Goal: Information Seeking & Learning: Check status

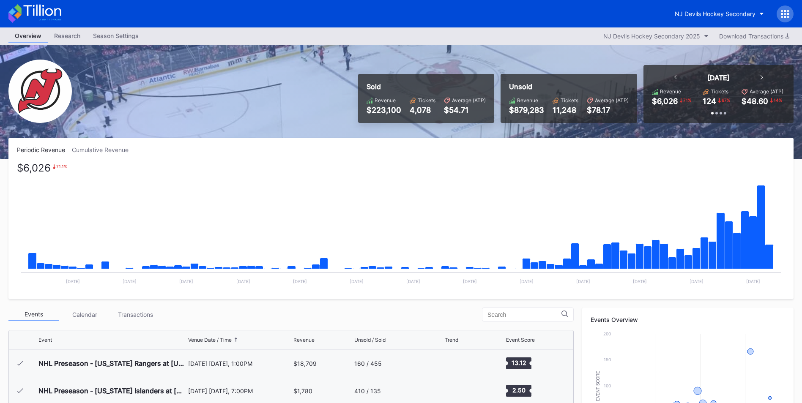
scroll to position [82, 0]
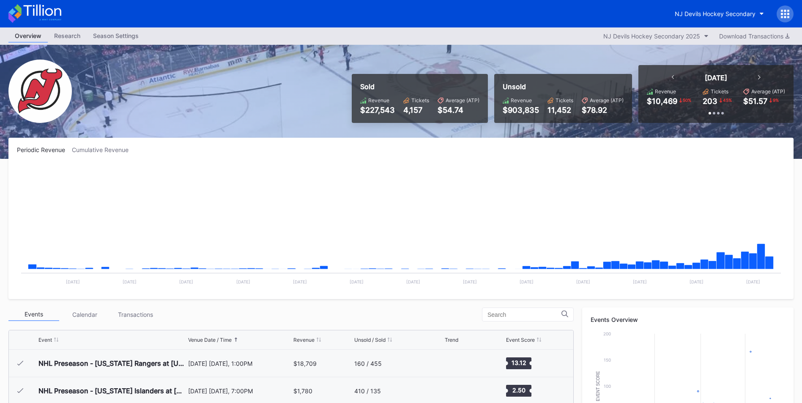
scroll to position [82, 0]
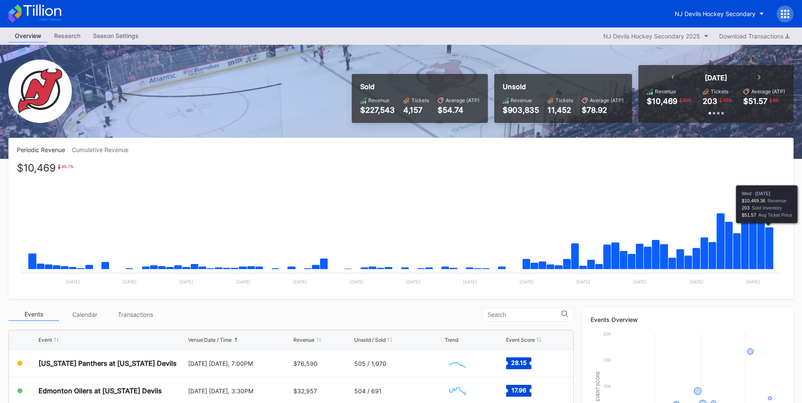
click at [770, 247] on icon "Chart title" at bounding box center [769, 249] width 8 height 42
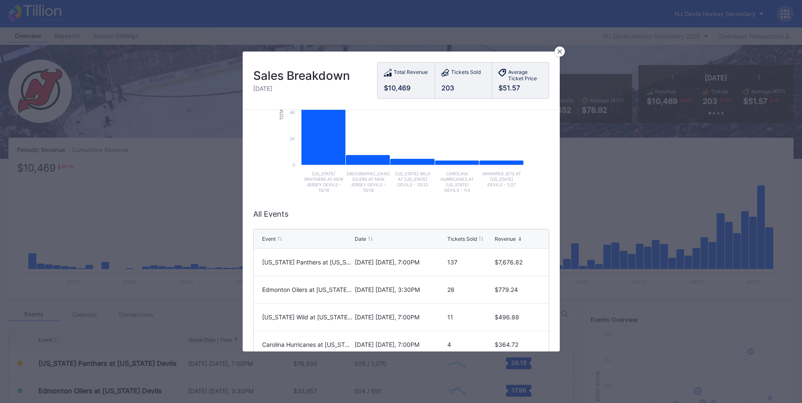
scroll to position [106, 0]
click at [562, 55] on div at bounding box center [560, 52] width 10 height 10
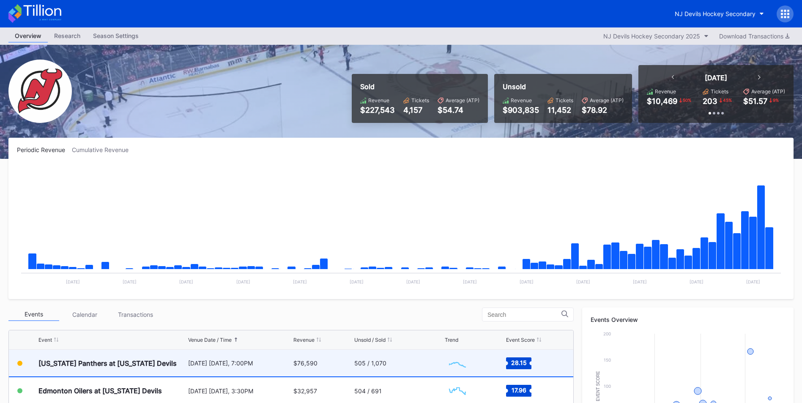
click at [366, 365] on div "505 / 1,070" at bounding box center [370, 363] width 32 height 7
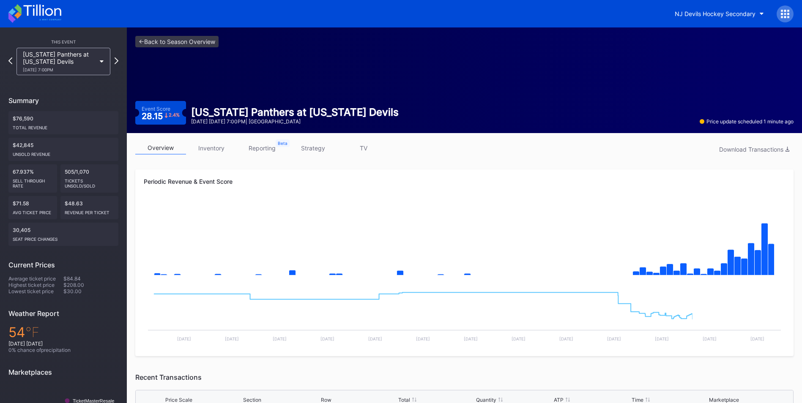
click at [218, 143] on link "inventory" at bounding box center [211, 148] width 51 height 13
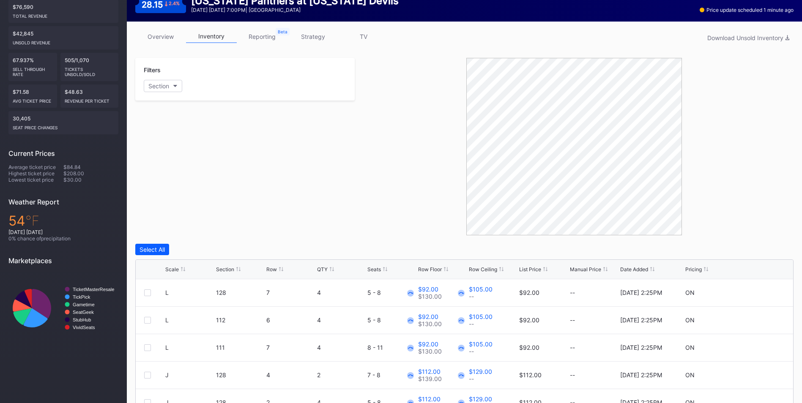
scroll to position [112, 0]
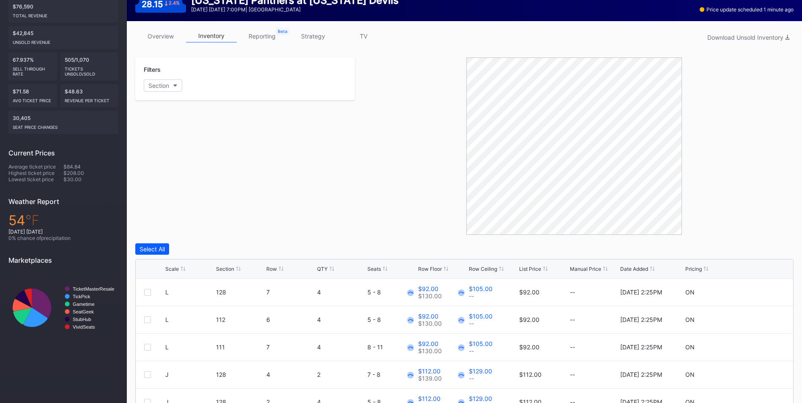
click at [159, 35] on link "overview" at bounding box center [160, 36] width 51 height 13
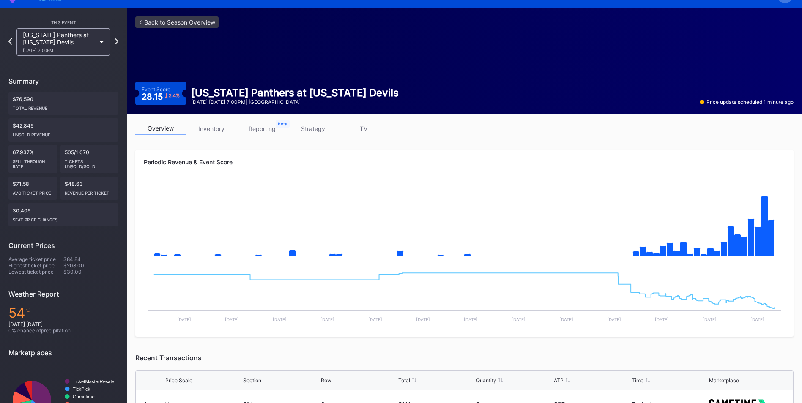
scroll to position [19, 0]
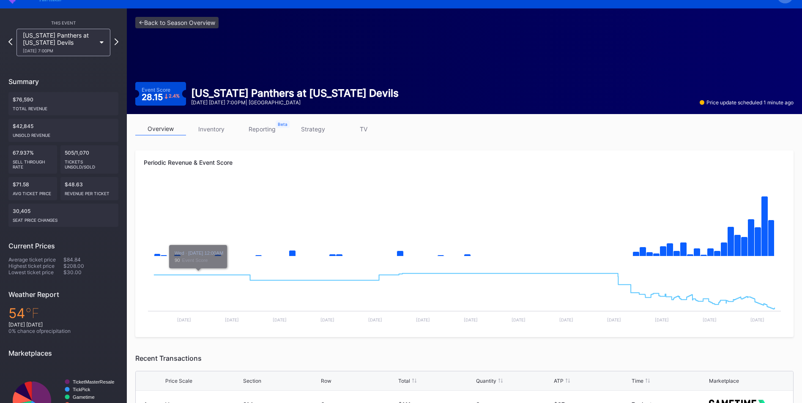
click at [210, 126] on link "inventory" at bounding box center [211, 129] width 51 height 13
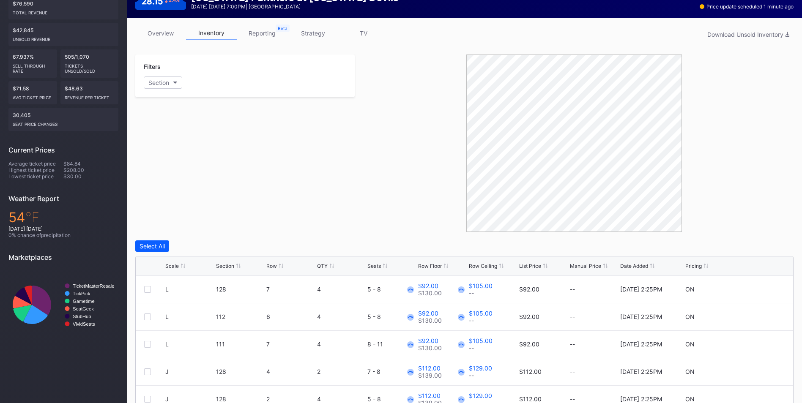
scroll to position [115, 0]
click at [534, 265] on div "List Price" at bounding box center [530, 266] width 22 height 6
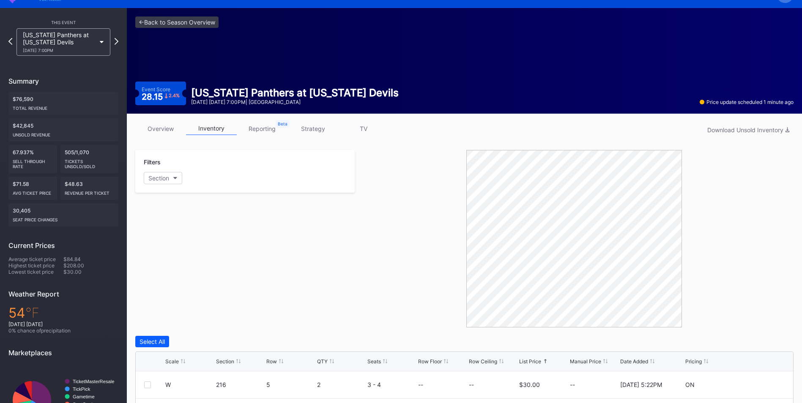
scroll to position [0, 0]
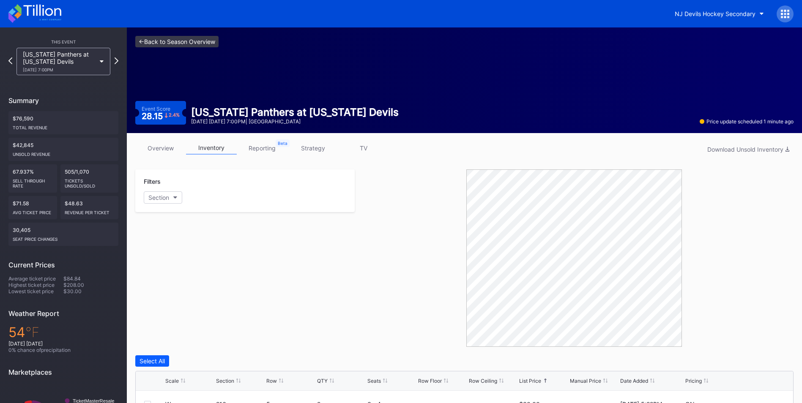
click at [175, 44] on link "<- Back to Season Overview" at bounding box center [176, 41] width 83 height 11
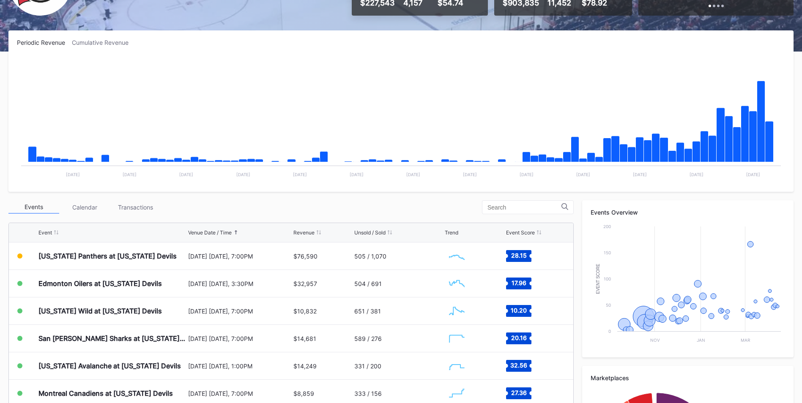
scroll to position [109, 0]
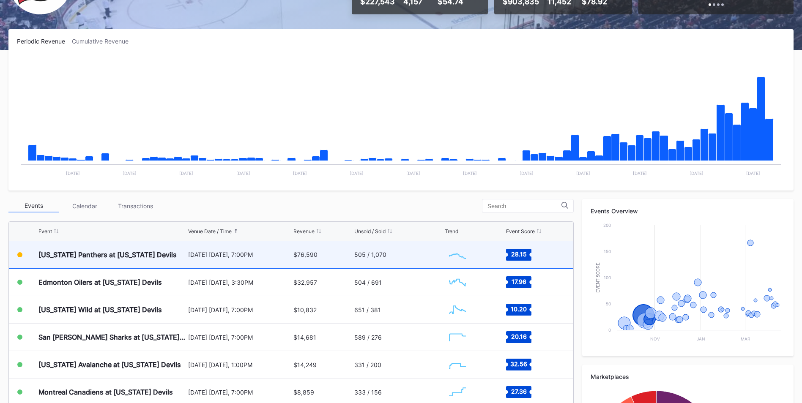
click at [263, 264] on div "[DATE] [DATE], 7:00PM" at bounding box center [239, 254] width 103 height 27
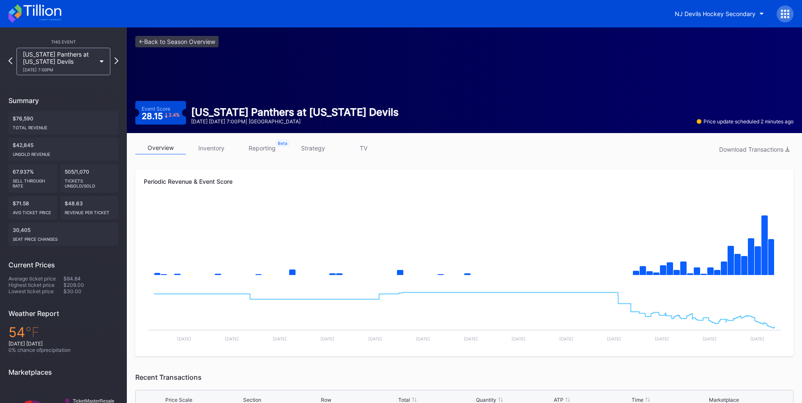
click at [210, 147] on link "inventory" at bounding box center [211, 148] width 51 height 13
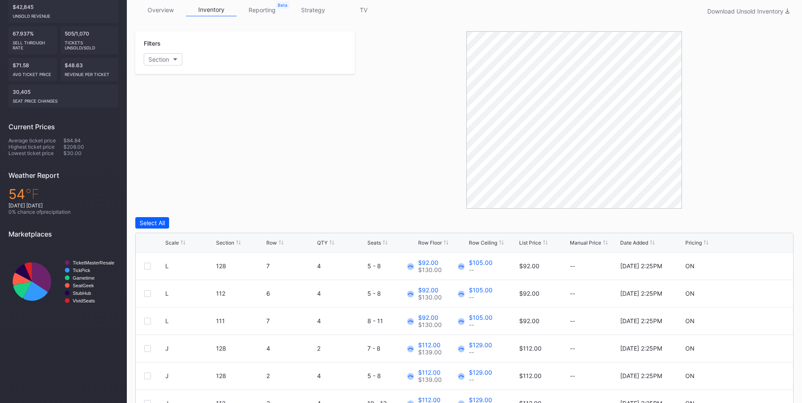
scroll to position [139, 0]
click at [526, 244] on div "List Price" at bounding box center [530, 242] width 22 height 6
click at [158, 8] on link "overview" at bounding box center [160, 9] width 51 height 13
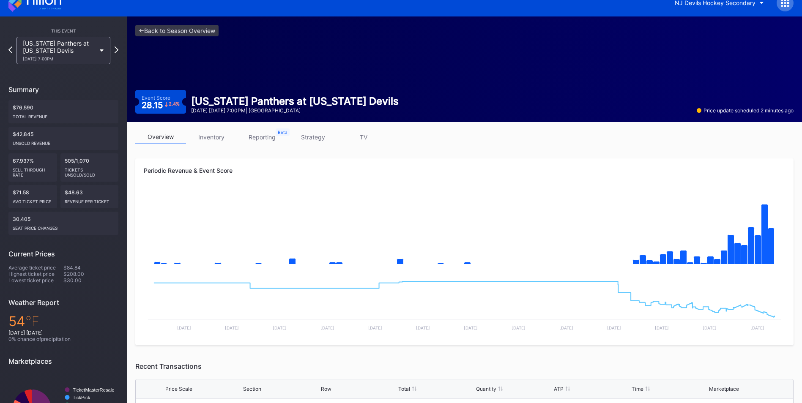
scroll to position [11, 0]
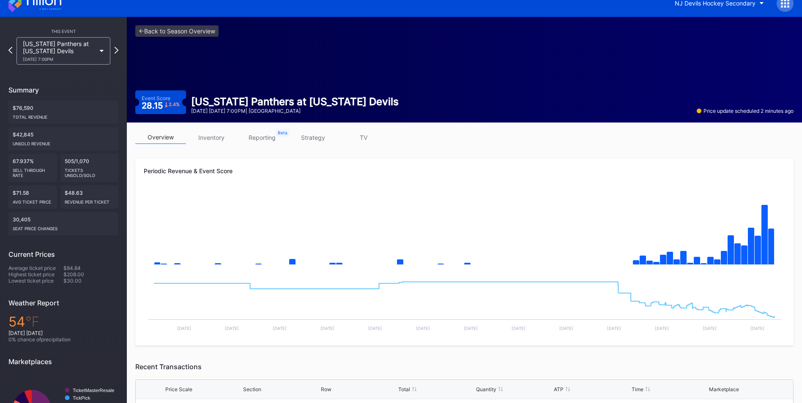
click at [220, 130] on div "overview inventory reporting strategy TV Periodic Revenue & Event Score Created…" at bounding box center [464, 372] width 675 height 499
click at [204, 142] on link "inventory" at bounding box center [211, 137] width 51 height 13
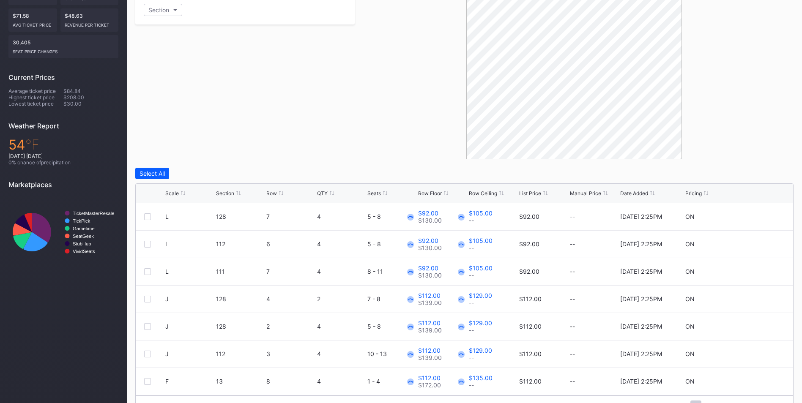
scroll to position [188, 0]
click at [526, 193] on div "List Price" at bounding box center [530, 193] width 22 height 6
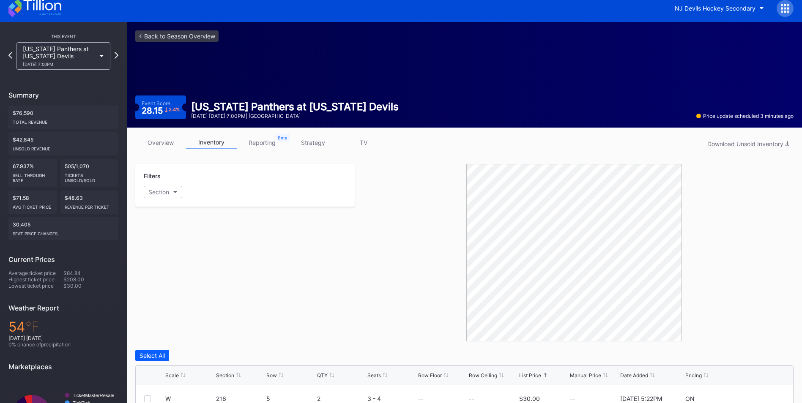
scroll to position [5, 0]
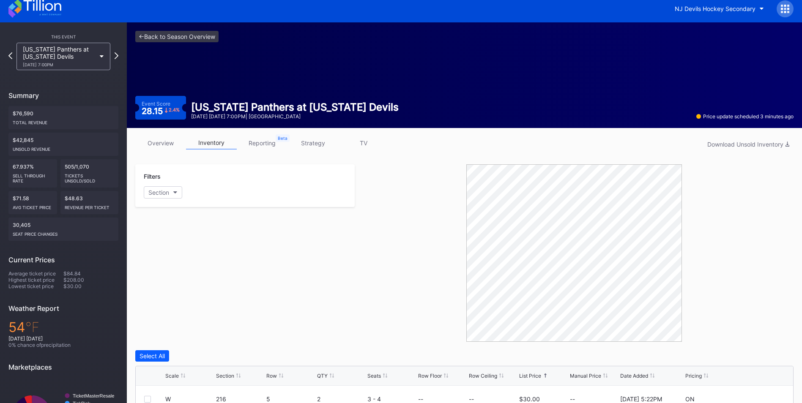
click at [324, 143] on link "strategy" at bounding box center [313, 143] width 51 height 13
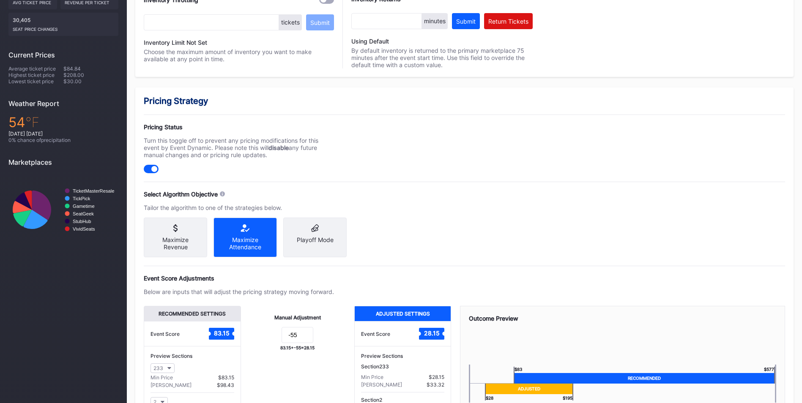
scroll to position [211, 0]
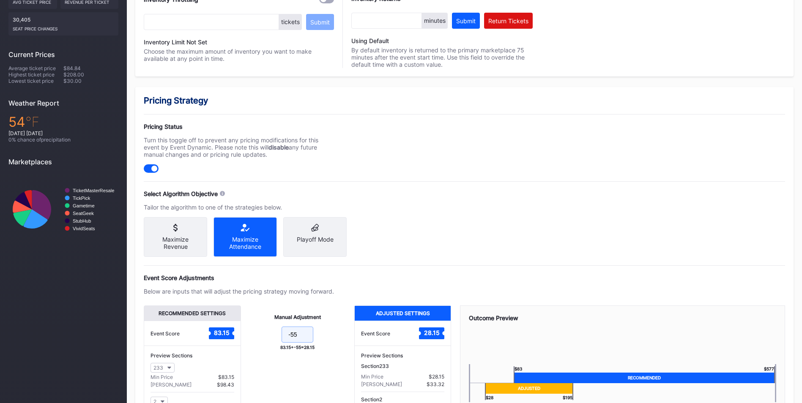
click at [304, 342] on input "-55" at bounding box center [298, 335] width 32 height 16
type input "-54"
click at [553, 206] on div "Pricing Strategy Pricing Status Turn this toggle off to prevent any pricing mod…" at bounding box center [464, 283] width 658 height 392
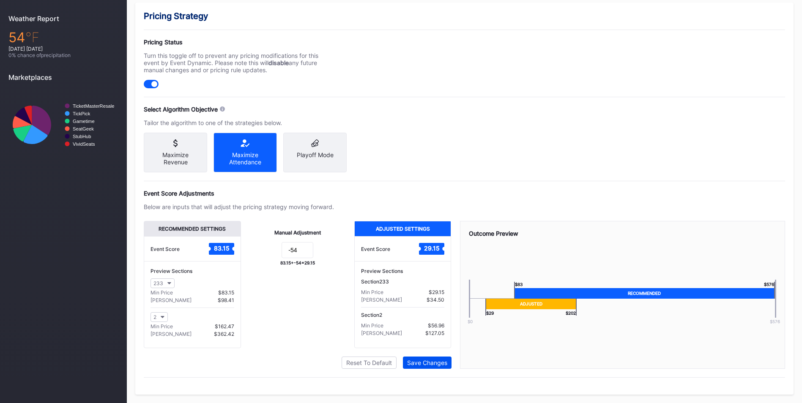
click at [436, 362] on div "Save Changes" at bounding box center [427, 362] width 40 height 7
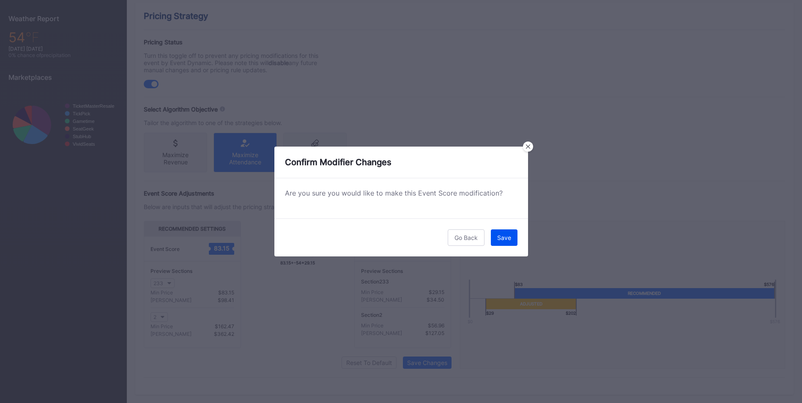
click at [508, 243] on button "Save" at bounding box center [504, 238] width 27 height 16
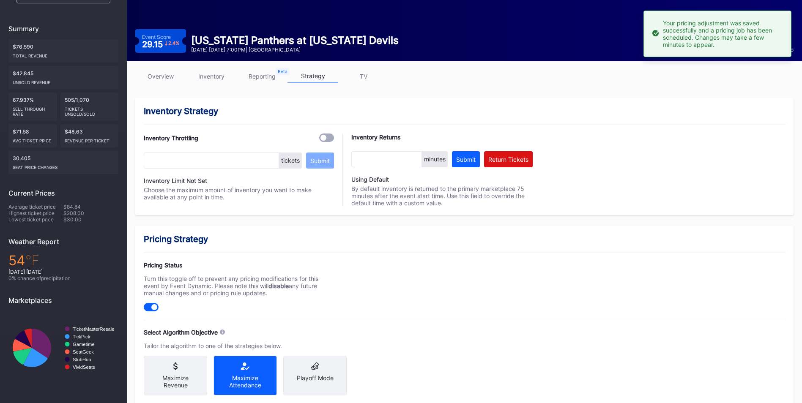
scroll to position [69, 0]
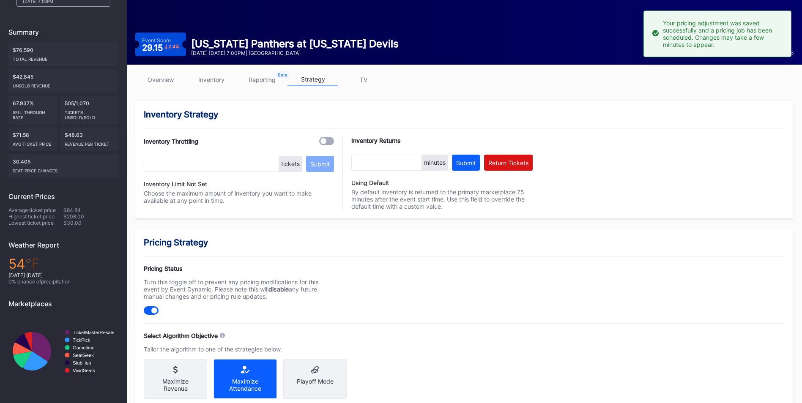
click at [169, 78] on link "overview" at bounding box center [160, 79] width 51 height 13
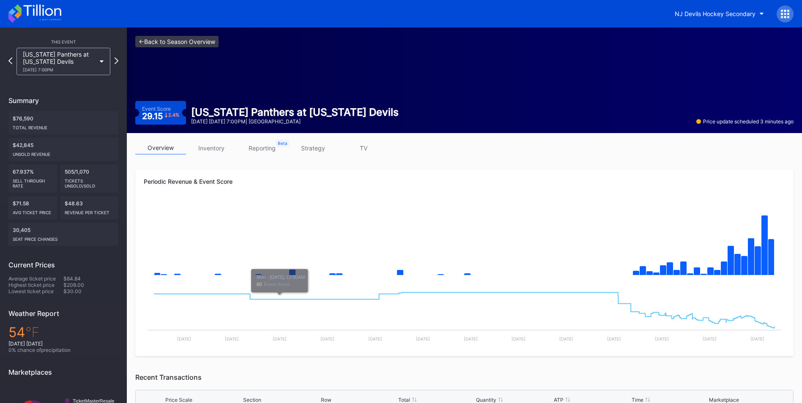
click at [156, 41] on link "<- Back to Season Overview" at bounding box center [176, 41] width 83 height 11
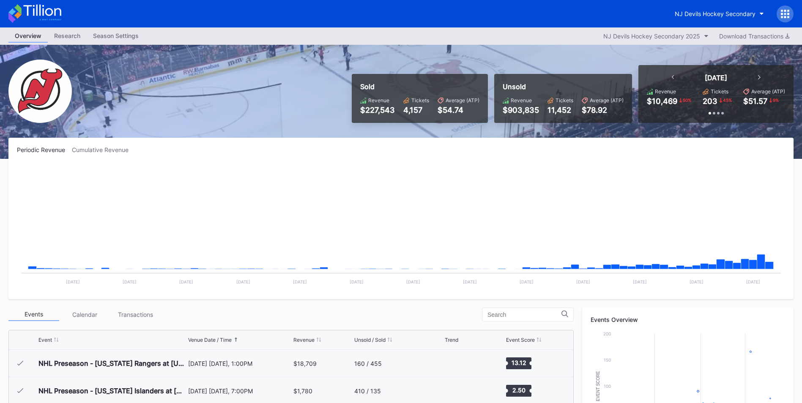
scroll to position [82, 0]
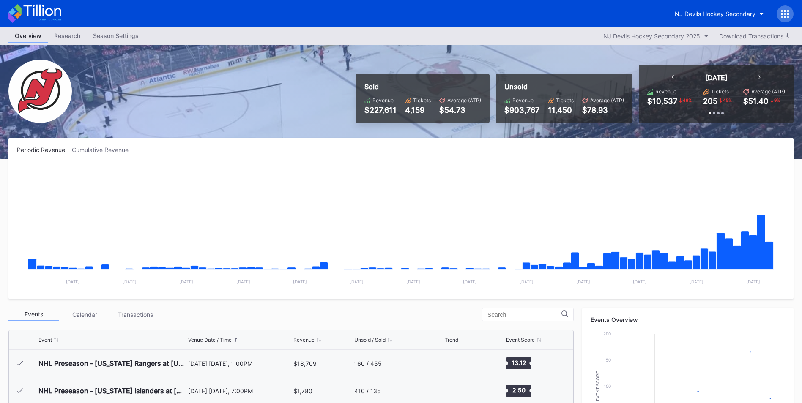
scroll to position [82, 0]
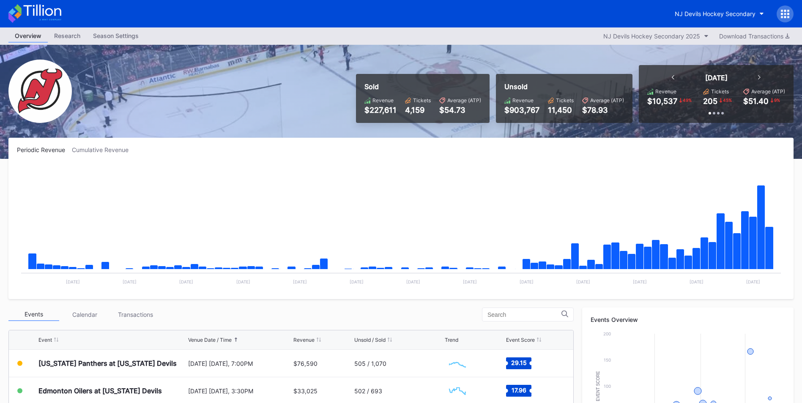
click at [141, 319] on div "Transactions" at bounding box center [135, 314] width 51 height 13
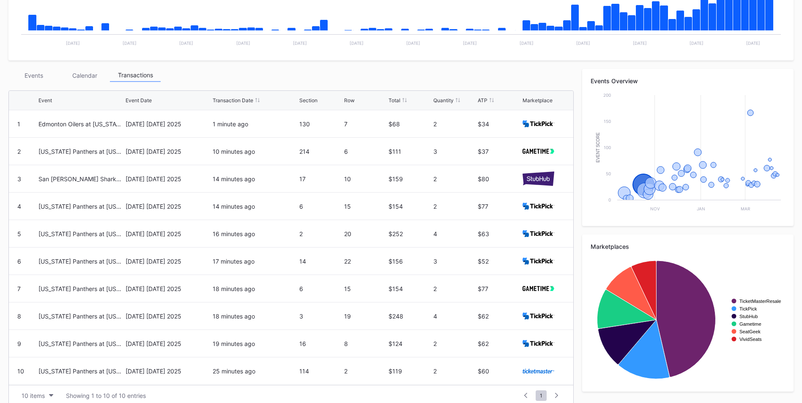
scroll to position [250, 0]
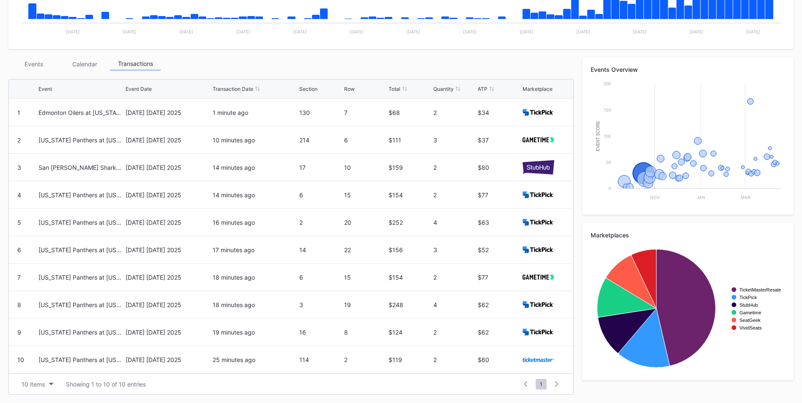
click at [38, 58] on div "Events" at bounding box center [33, 64] width 51 height 13
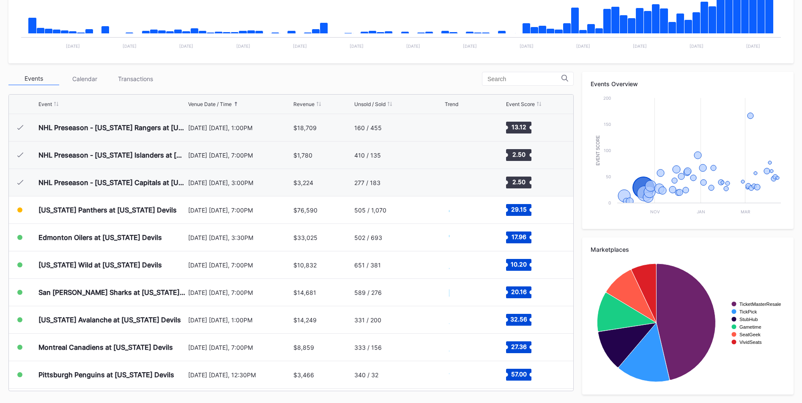
scroll to position [82, 0]
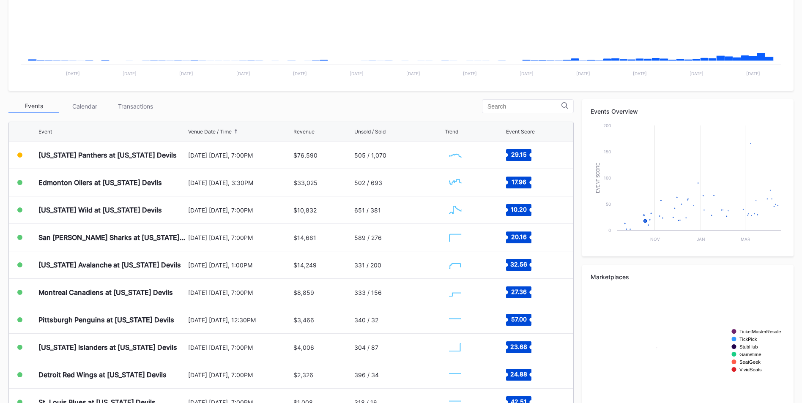
scroll to position [210, 0]
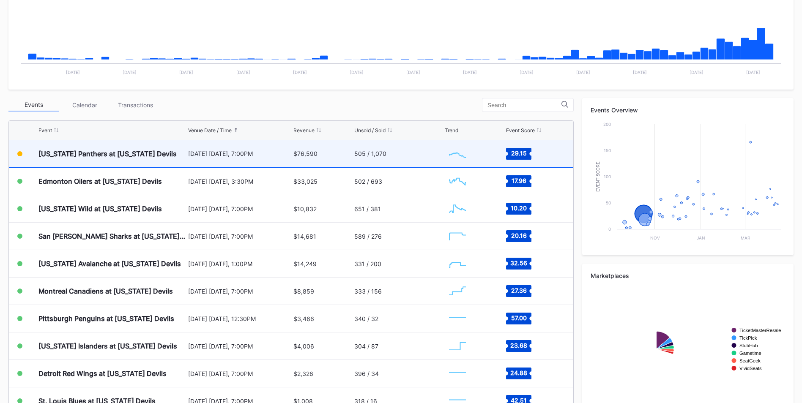
click at [293, 159] on div "$76,590" at bounding box center [322, 153] width 59 height 27
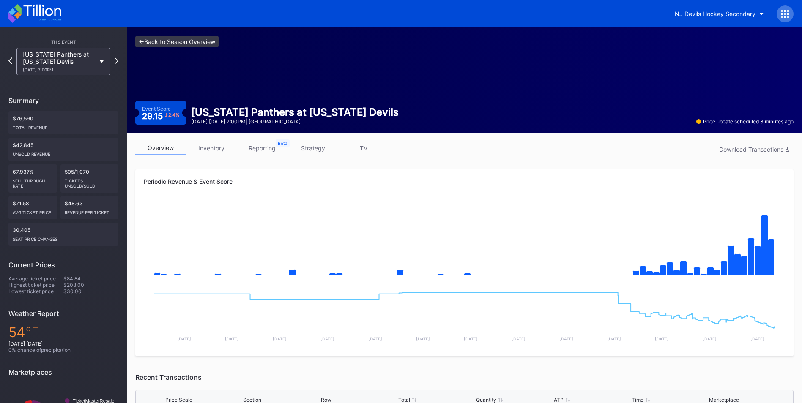
click at [156, 39] on link "<- Back to Season Overview" at bounding box center [176, 41] width 83 height 11
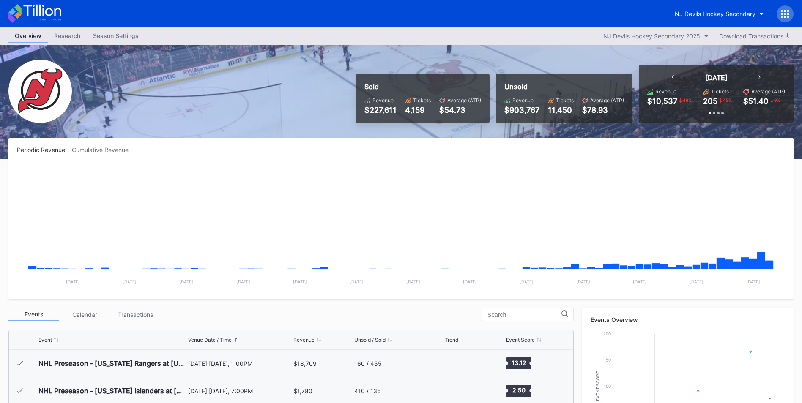
scroll to position [82, 0]
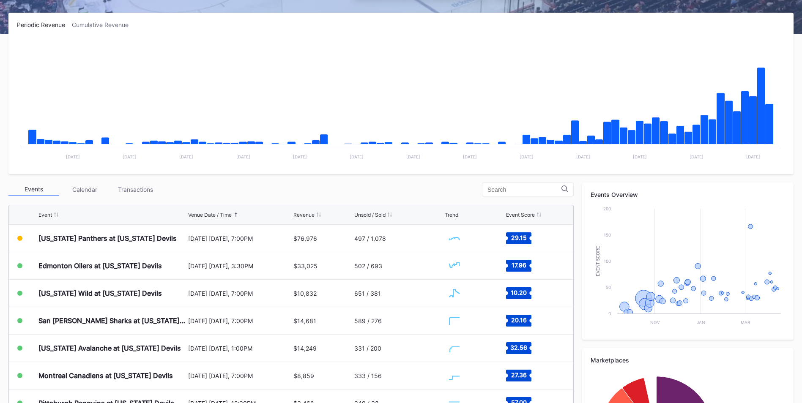
scroll to position [126, 0]
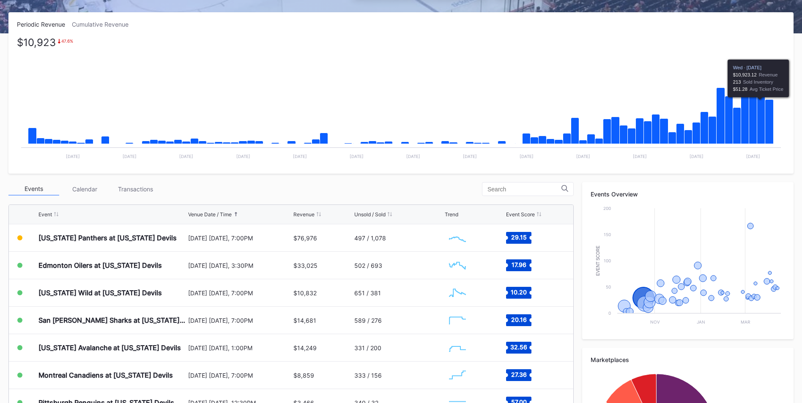
click at [771, 128] on icon "Chart title" at bounding box center [769, 122] width 8 height 44
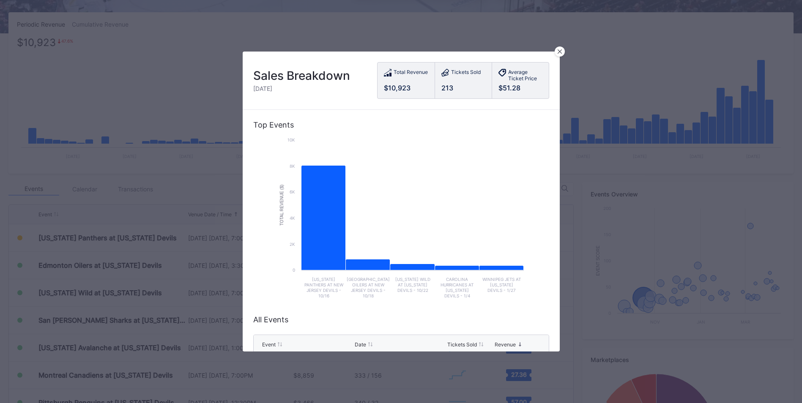
scroll to position [132, 0]
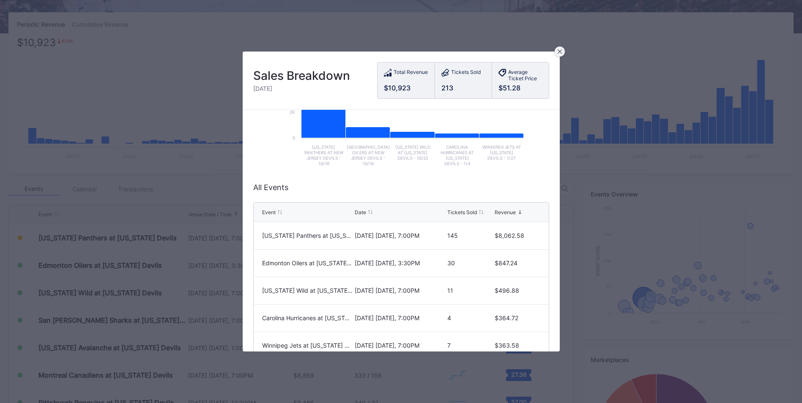
click at [564, 52] on div at bounding box center [560, 52] width 10 height 10
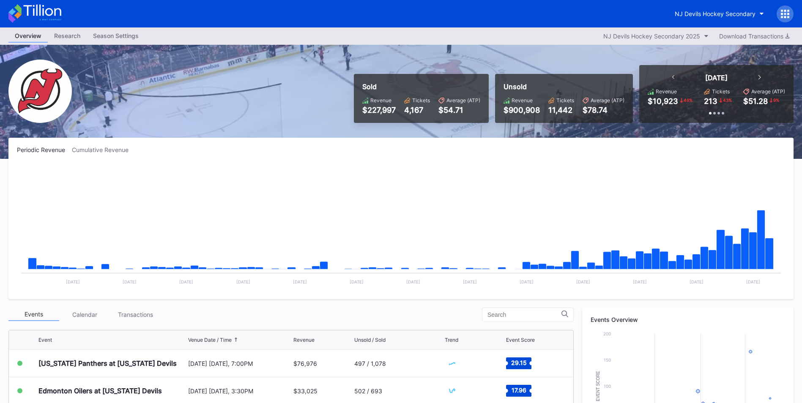
scroll to position [54, 0]
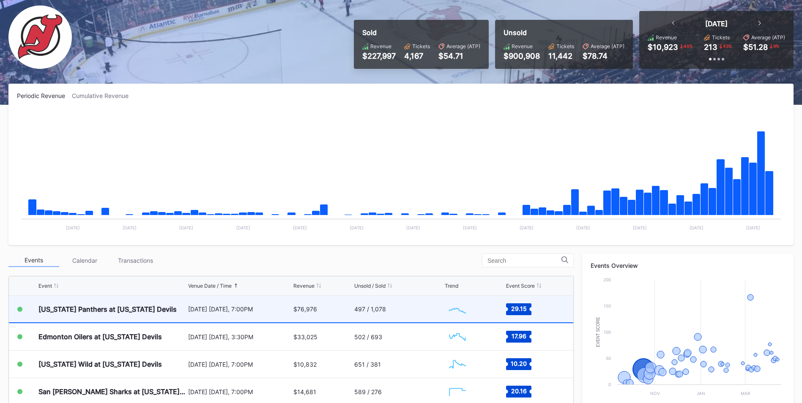
click at [312, 316] on div "$76,976" at bounding box center [322, 309] width 59 height 27
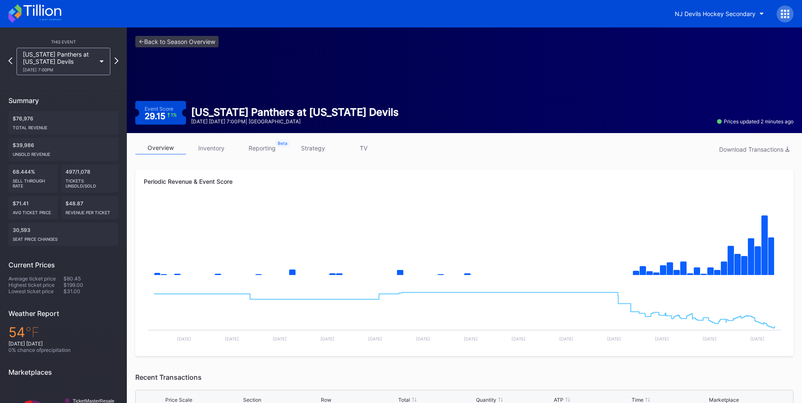
click at [211, 147] on link "inventory" at bounding box center [211, 148] width 51 height 13
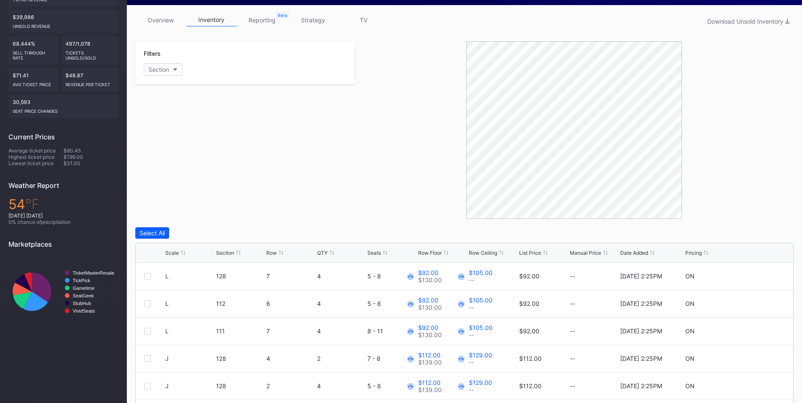
scroll to position [129, 0]
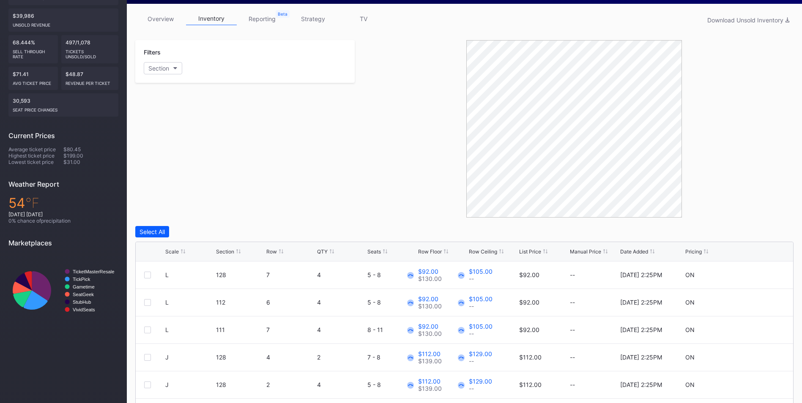
click at [532, 257] on div "Scale Section Row QTY Seats Row Floor Row Ceiling List Price Manual Price Date …" at bounding box center [465, 251] width 658 height 19
click at [528, 250] on div "List Price" at bounding box center [530, 252] width 22 height 6
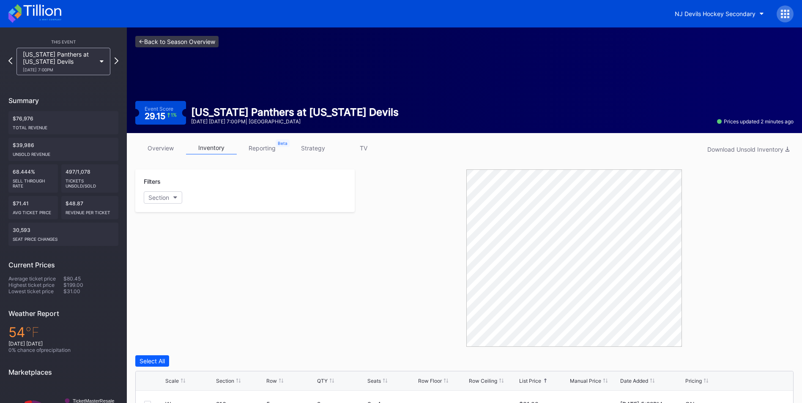
click at [165, 44] on link "<- Back to Season Overview" at bounding box center [176, 41] width 83 height 11
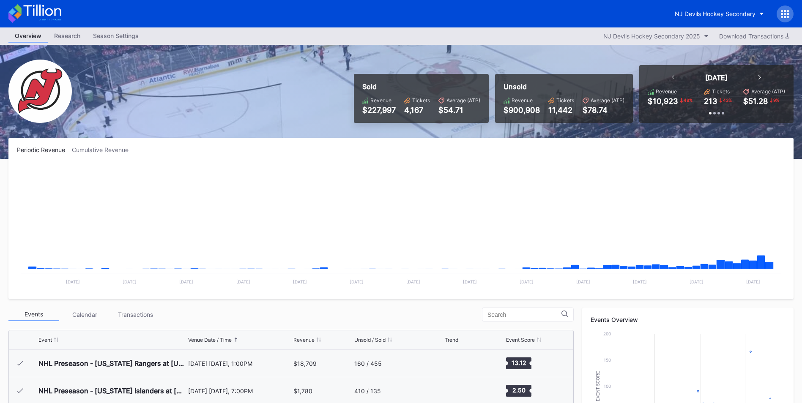
scroll to position [82, 0]
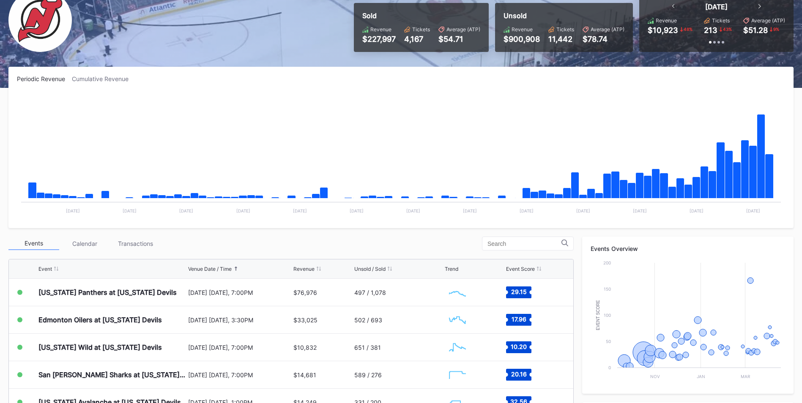
scroll to position [73, 0]
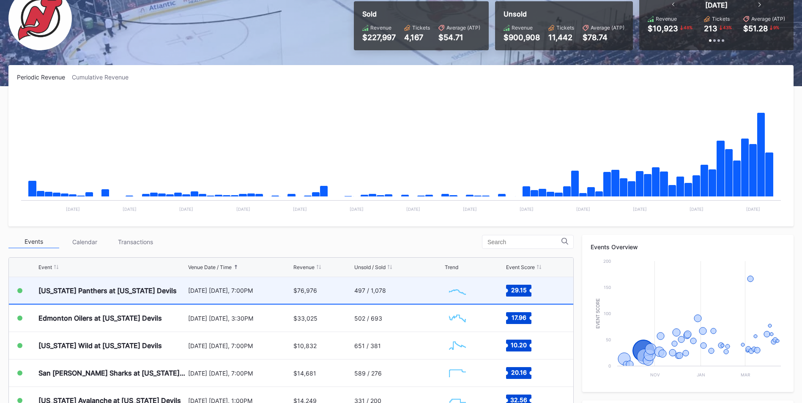
click at [408, 295] on div "497 / 1,078" at bounding box center [398, 290] width 88 height 27
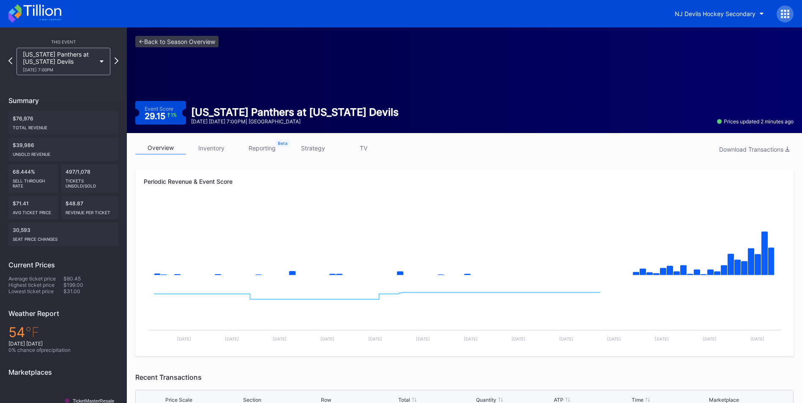
click at [222, 155] on div "overview inventory reporting strategy TV Download Transactions" at bounding box center [464, 150] width 658 height 17
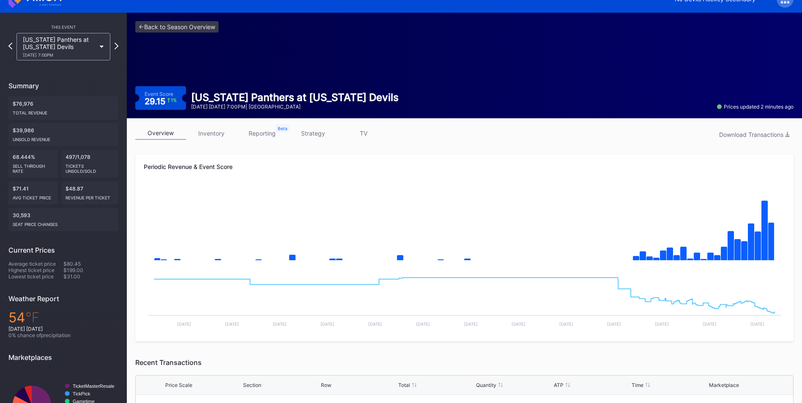
scroll to position [7, 0]
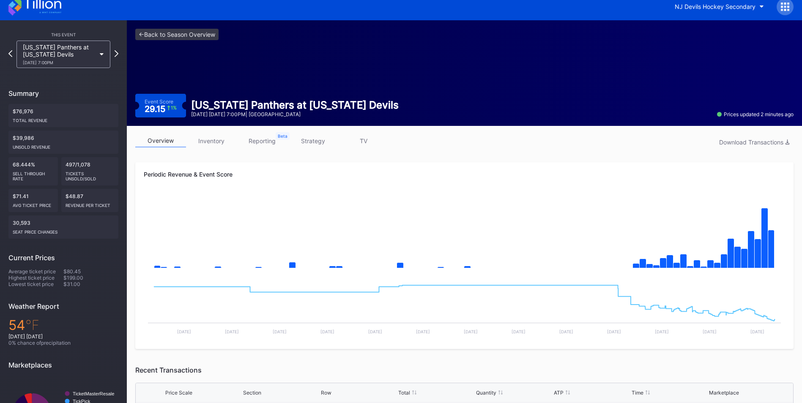
click at [216, 134] on div "overview inventory reporting strategy TV Download Transactions Periodic Revenue…" at bounding box center [464, 375] width 675 height 499
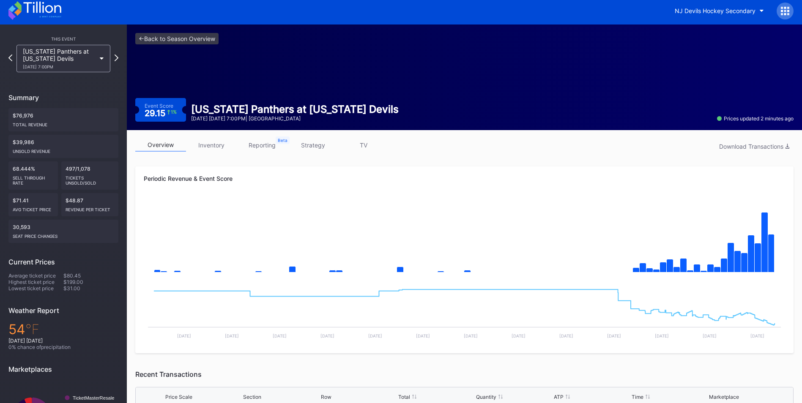
scroll to position [0, 0]
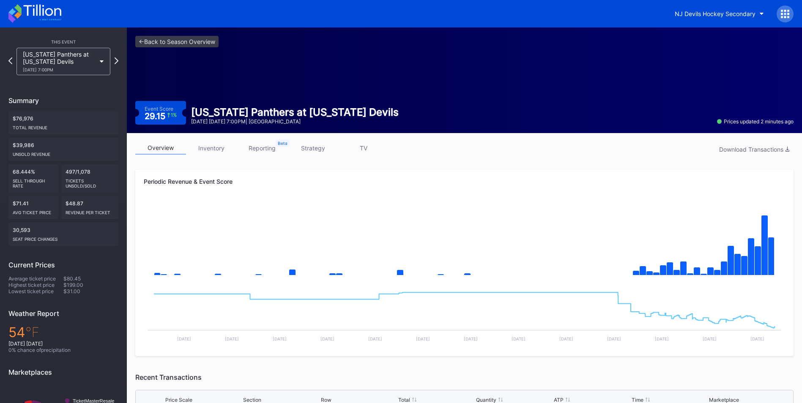
click at [213, 153] on link "inventory" at bounding box center [211, 148] width 51 height 13
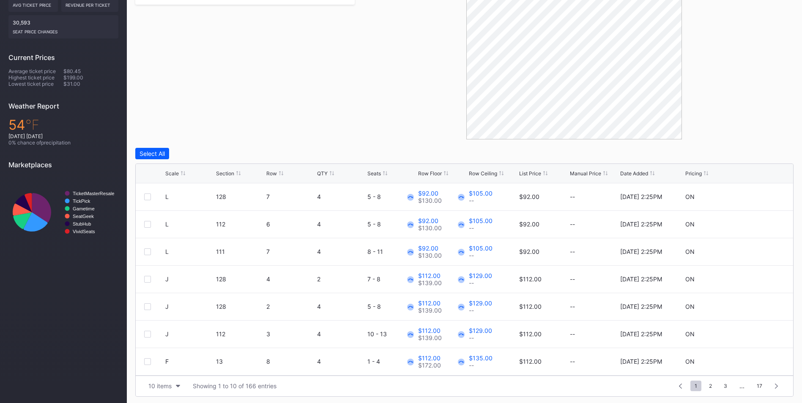
scroll to position [210, 0]
click at [521, 170] on div "List Price" at bounding box center [530, 171] width 22 height 6
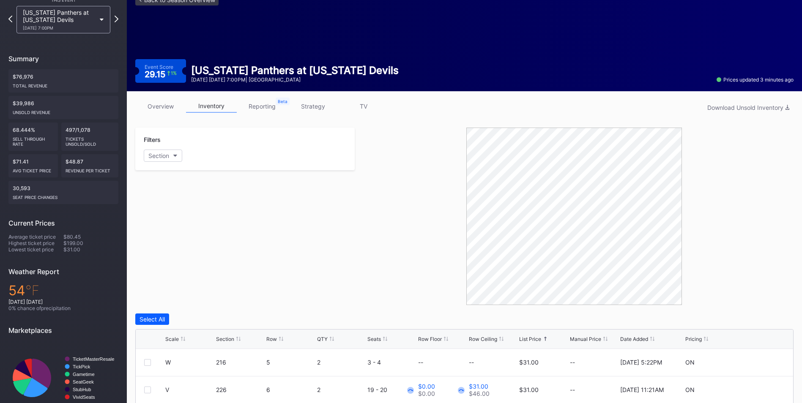
scroll to position [0, 0]
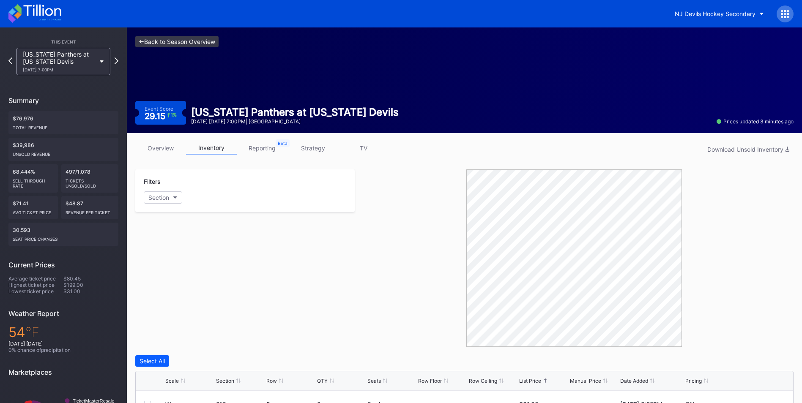
click at [206, 36] on link "<- Back to Season Overview" at bounding box center [176, 41] width 83 height 11
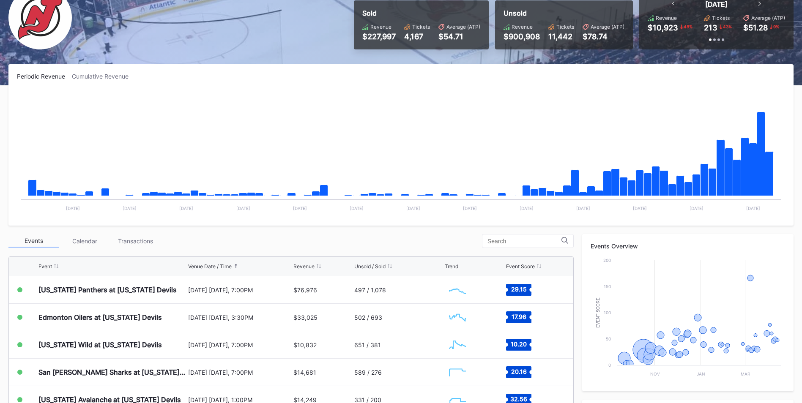
scroll to position [74, 0]
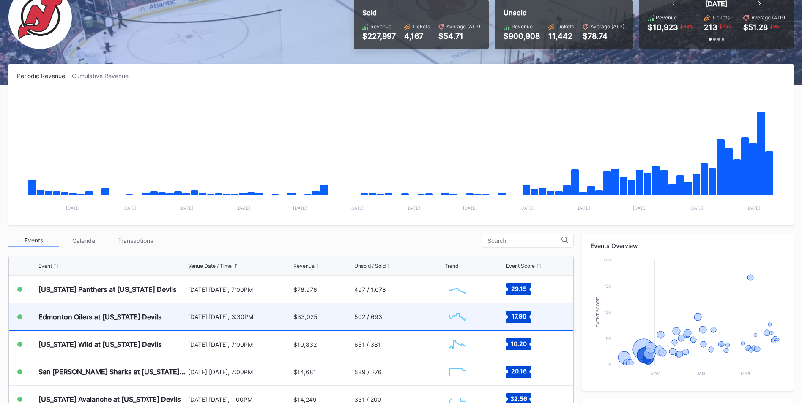
click at [341, 323] on div "$33,025" at bounding box center [322, 317] width 59 height 27
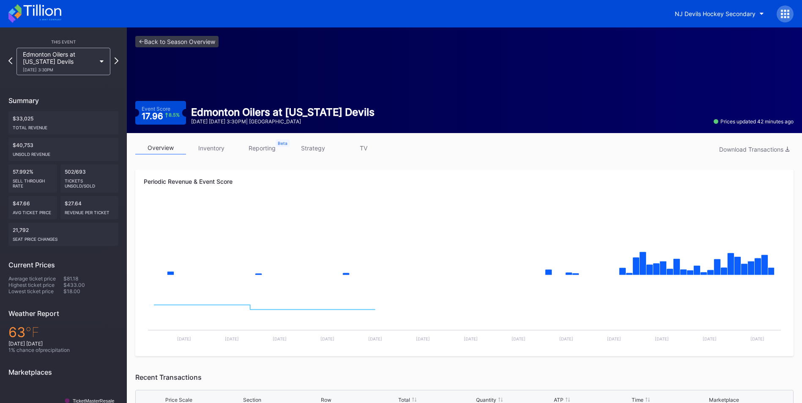
click at [211, 146] on link "inventory" at bounding box center [211, 148] width 51 height 13
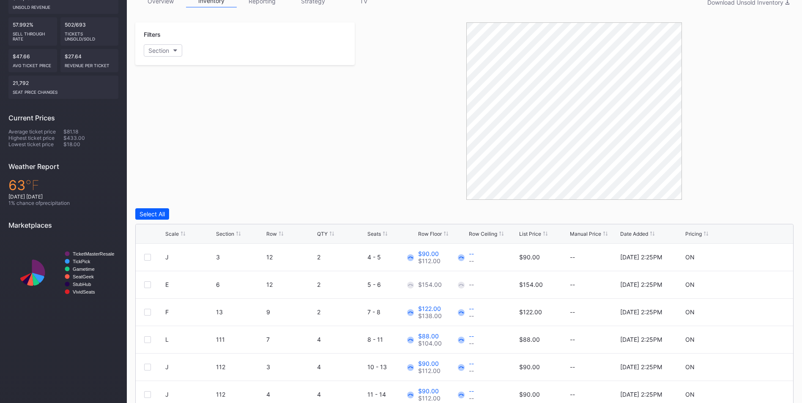
scroll to position [148, 0]
click at [536, 232] on div "List Price" at bounding box center [530, 233] width 22 height 6
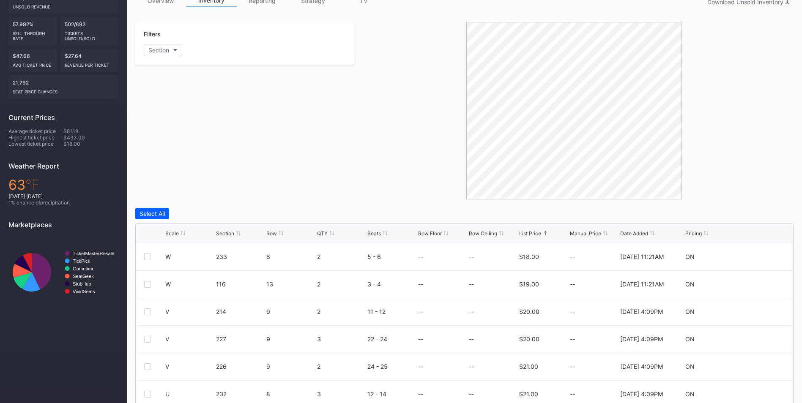
scroll to position [0, 0]
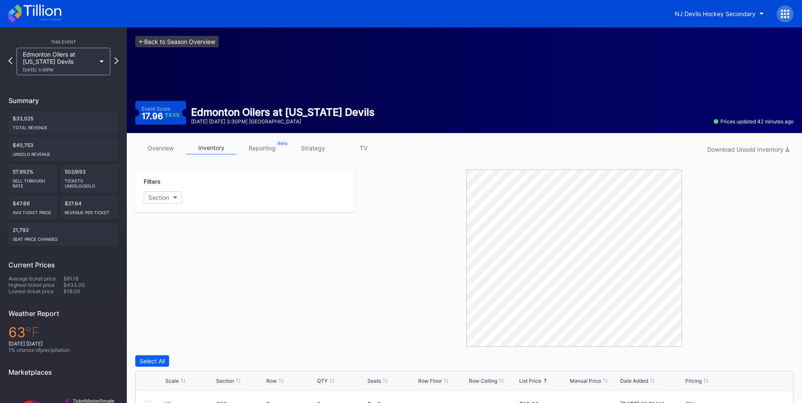
click at [175, 41] on link "<- Back to Season Overview" at bounding box center [176, 41] width 83 height 11
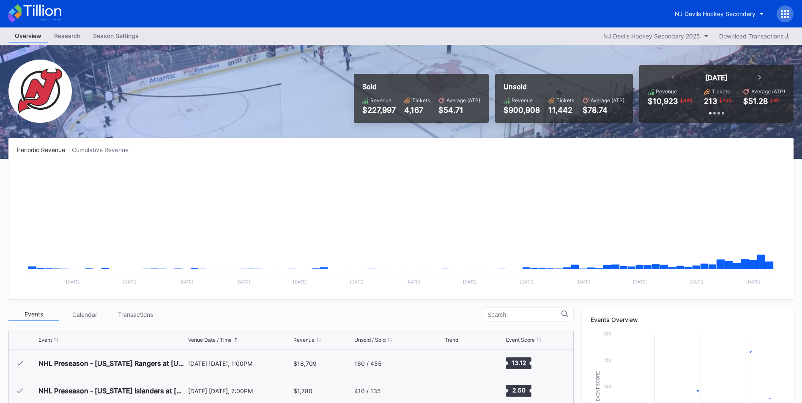
scroll to position [82, 0]
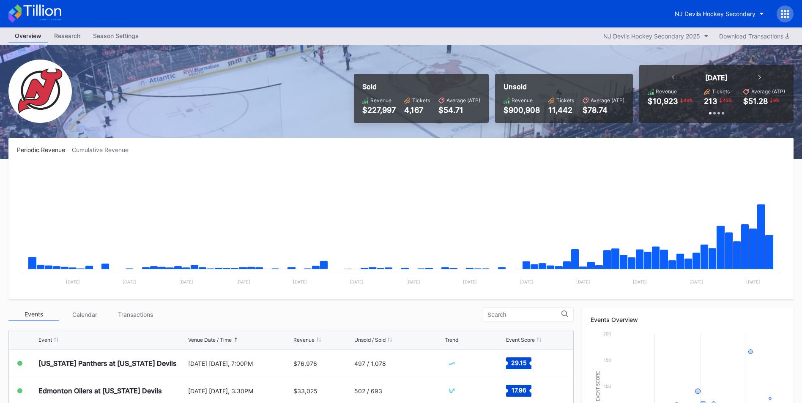
scroll to position [92, 0]
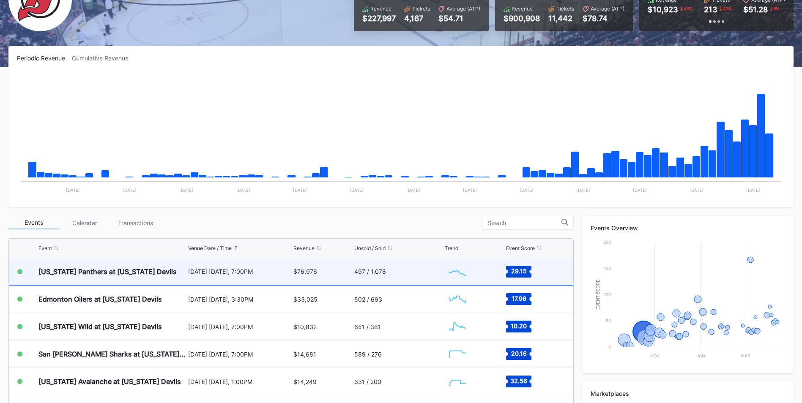
click at [371, 280] on div "497 / 1,078" at bounding box center [398, 271] width 88 height 27
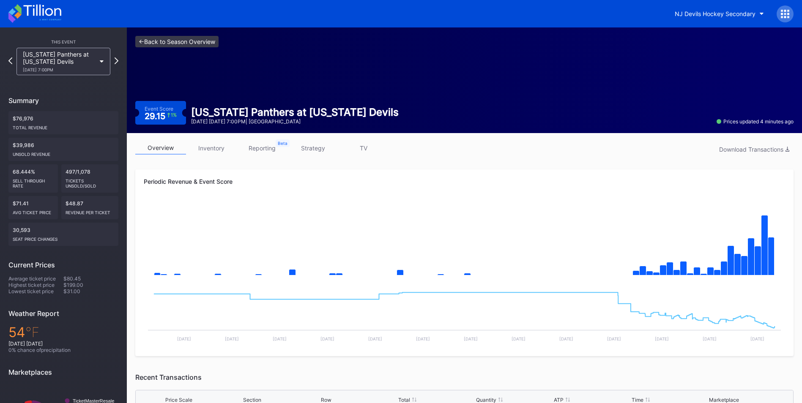
click at [143, 41] on link "<- Back to Season Overview" at bounding box center [176, 41] width 83 height 11
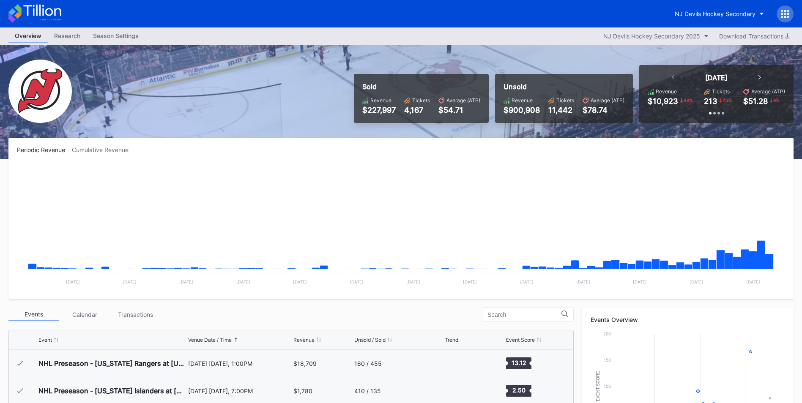
scroll to position [82, 0]
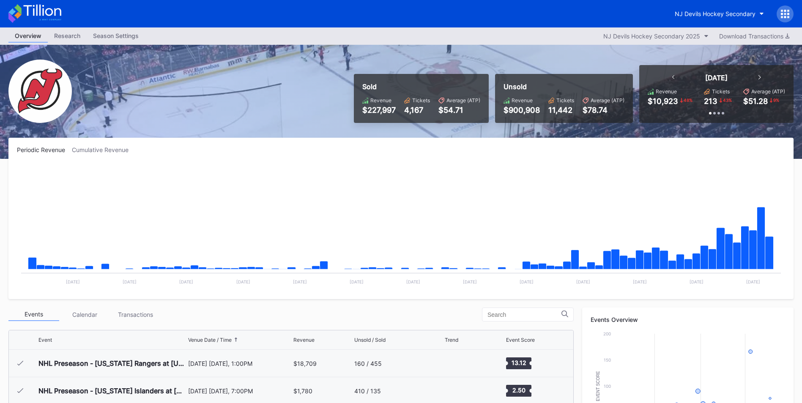
scroll to position [82, 0]
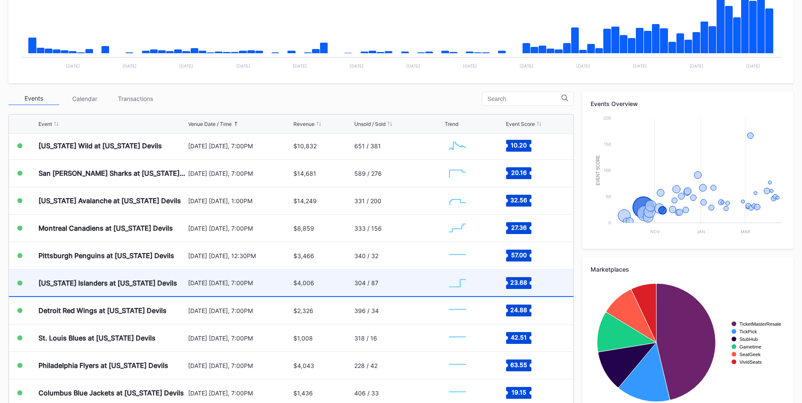
scroll to position [59, 0]
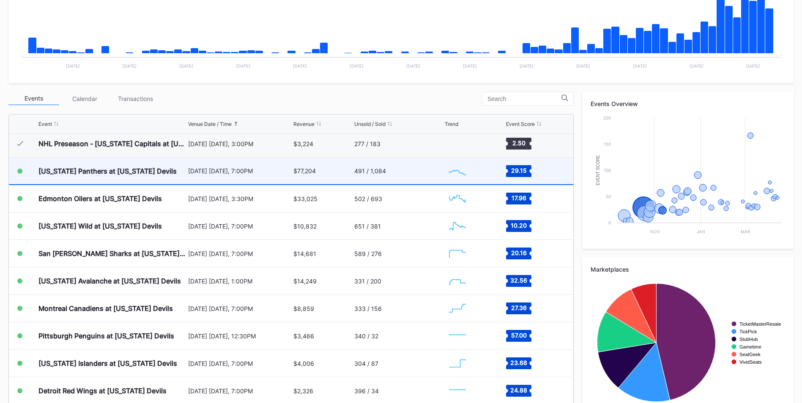
click at [177, 171] on div "[US_STATE] Panthers at [US_STATE] Devils" at bounding box center [112, 171] width 148 height 27
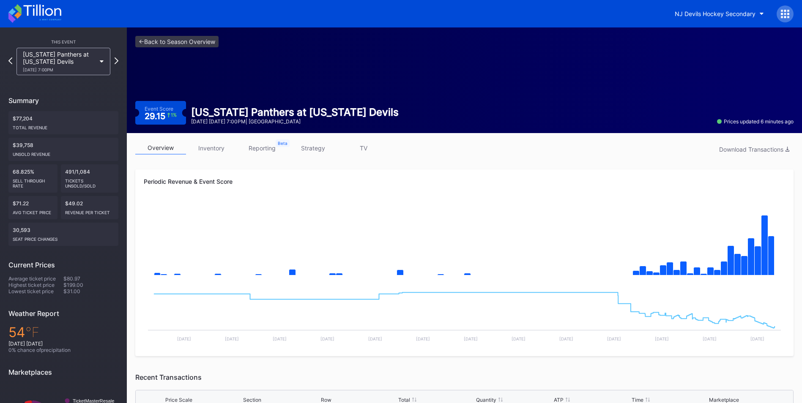
click at [225, 145] on link "inventory" at bounding box center [211, 148] width 51 height 13
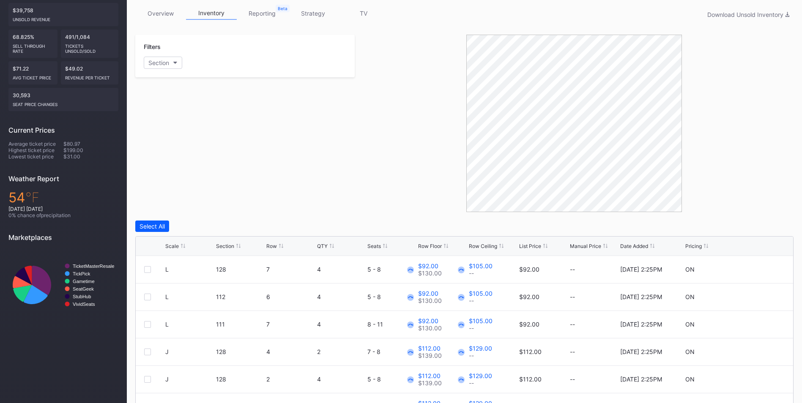
scroll to position [135, 0]
click at [529, 244] on div "List Price" at bounding box center [530, 246] width 22 height 6
click at [440, 9] on div "overview inventory reporting strategy TV Download Unsold Inventory" at bounding box center [464, 14] width 658 height 17
